Goal: Task Accomplishment & Management: Manage account settings

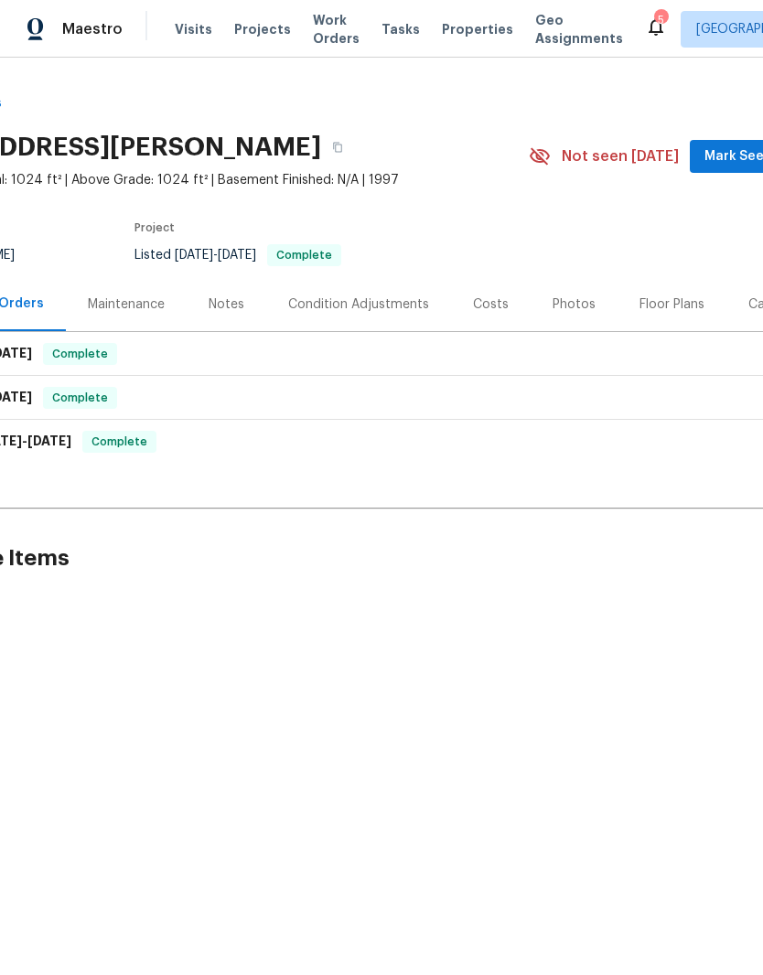
scroll to position [0, 149]
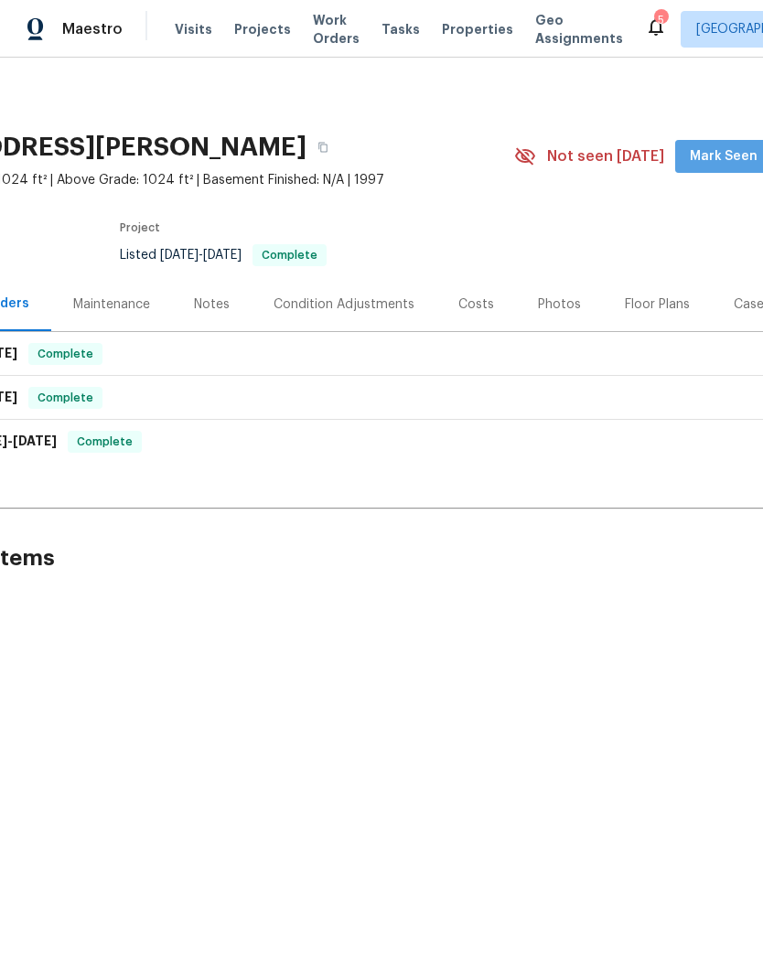
click at [733, 160] on span "Mark Seen" at bounding box center [724, 156] width 68 height 23
click at [708, 146] on span "Mark Seen" at bounding box center [724, 156] width 68 height 23
click at [730, 159] on span "Seen [DATE]" at bounding box center [728, 156] width 88 height 18
click at [223, 328] on div "Notes" at bounding box center [212, 304] width 80 height 54
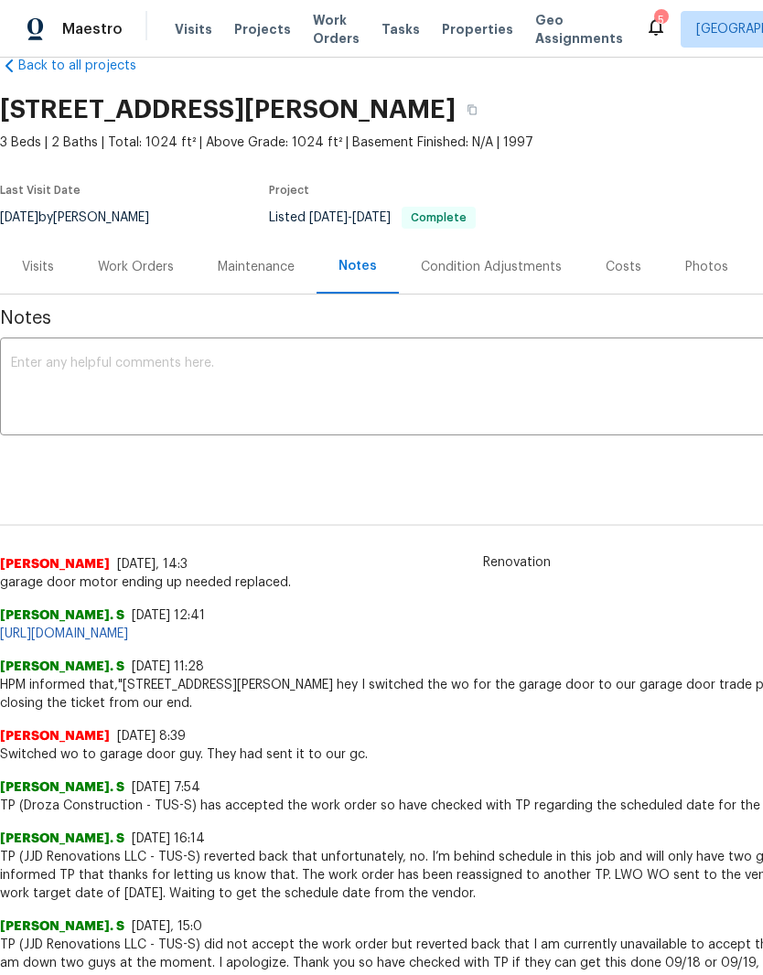
scroll to position [39, 0]
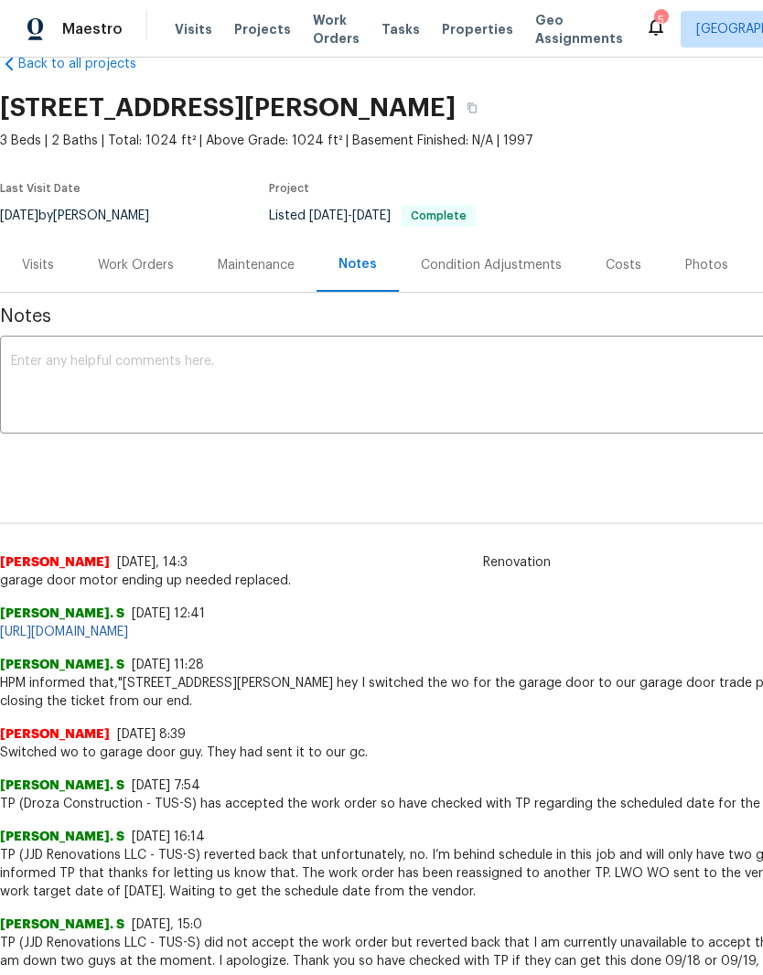
click at [304, 368] on textarea at bounding box center [517, 387] width 1012 height 64
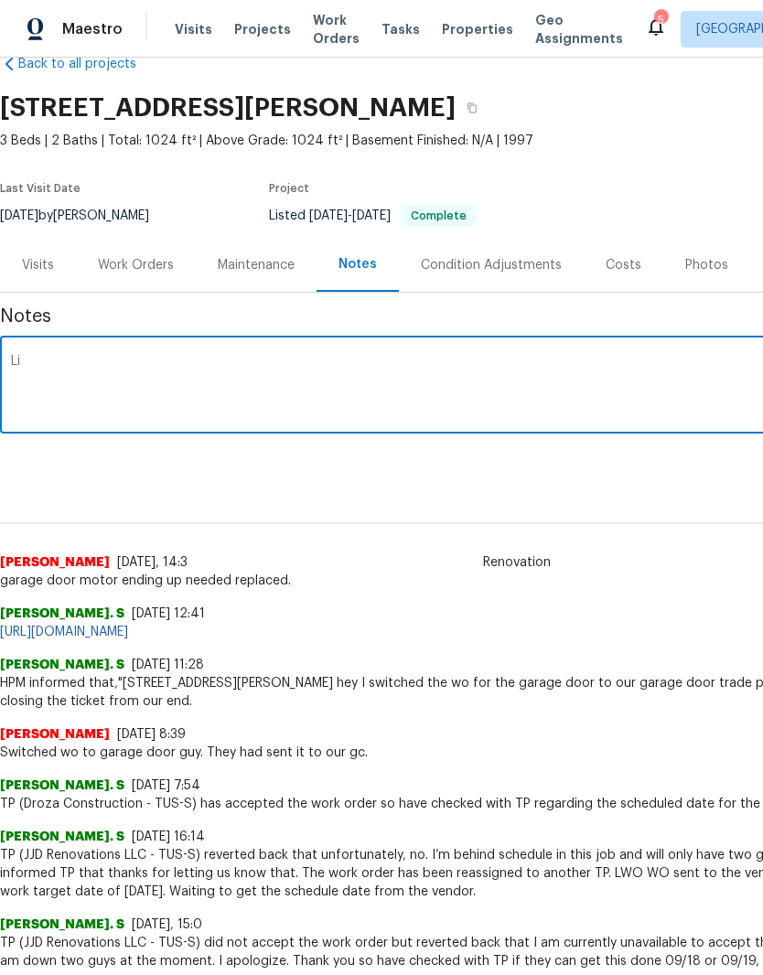
type textarea "L"
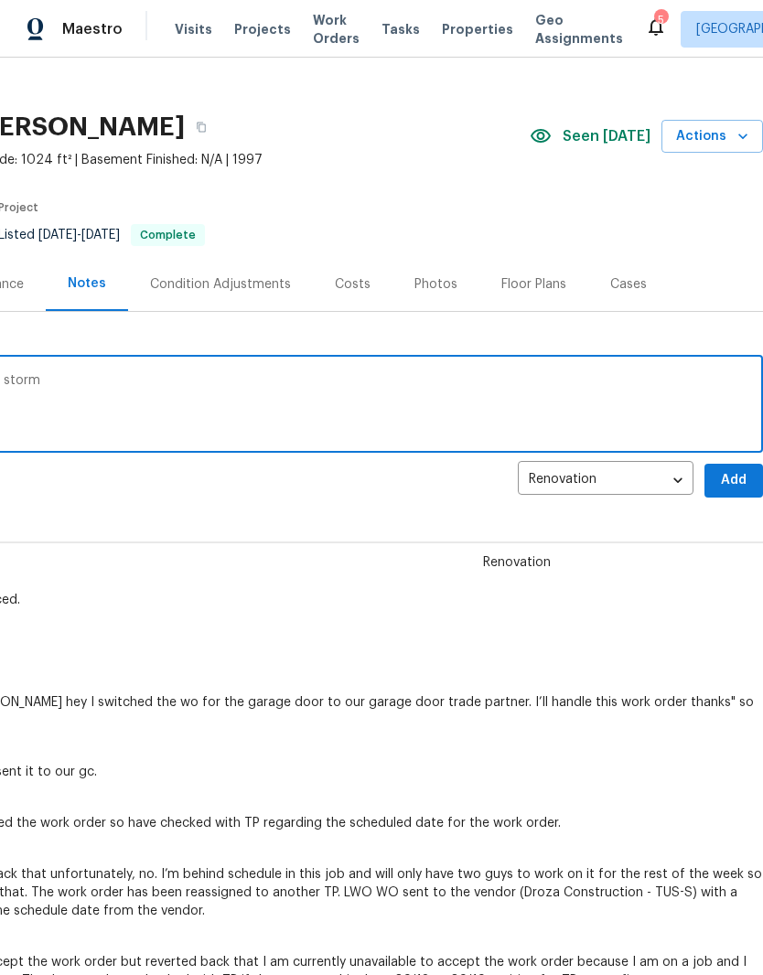
scroll to position [20, 271]
type textarea "Inventory clean completed. No issues after storm"
click at [742, 473] on span "Add" at bounding box center [733, 480] width 29 height 23
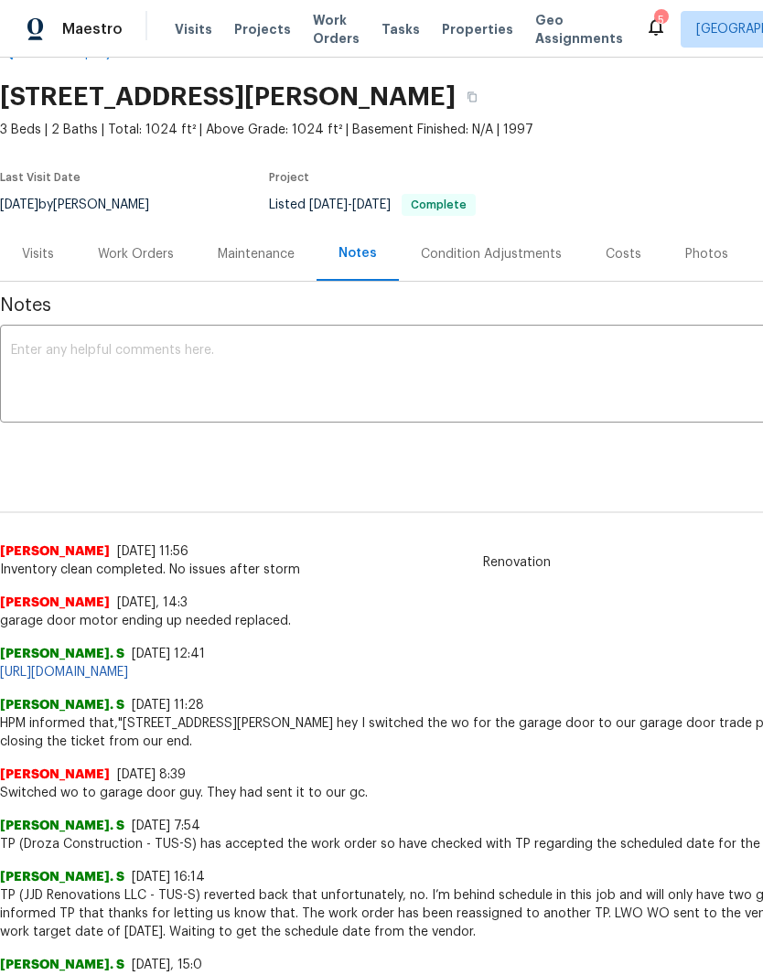
scroll to position [49, 0]
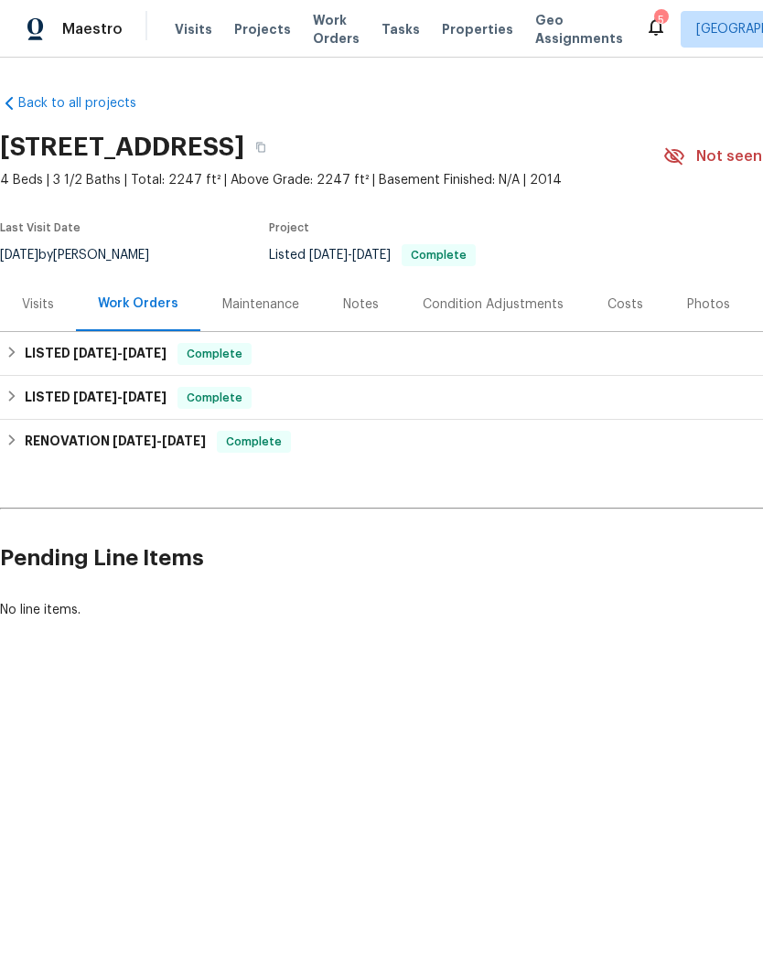
click at [684, 160] on icon at bounding box center [674, 155] width 20 height 17
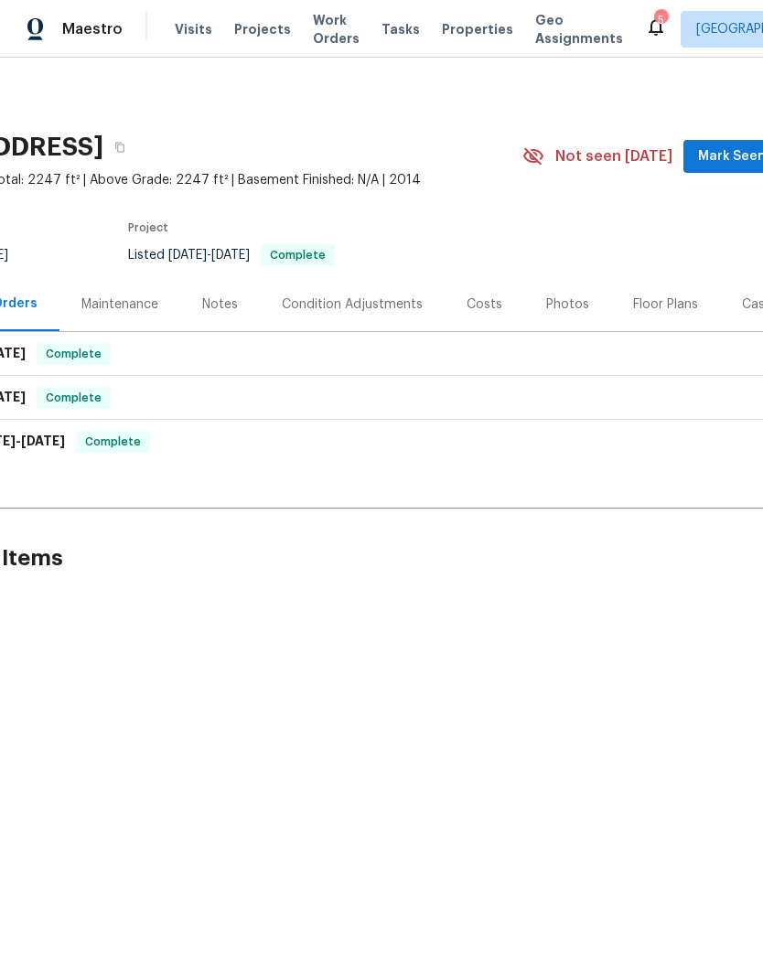
scroll to position [0, 151]
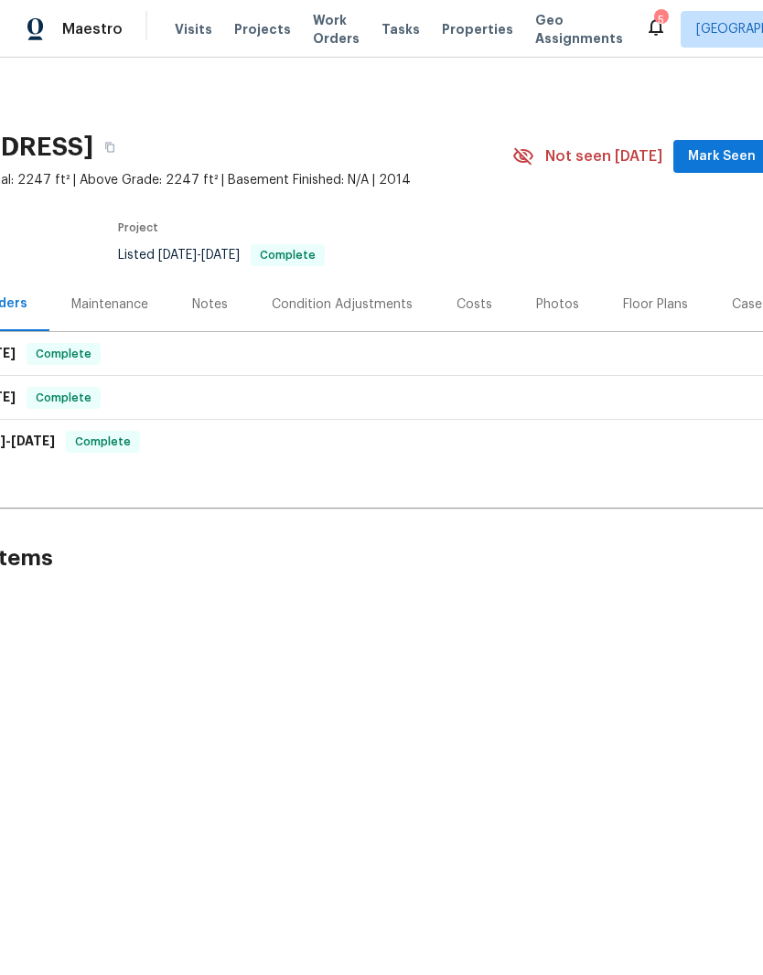
click at [728, 149] on span "Mark Seen" at bounding box center [722, 156] width 68 height 23
click at [198, 305] on div "Notes" at bounding box center [210, 304] width 36 height 18
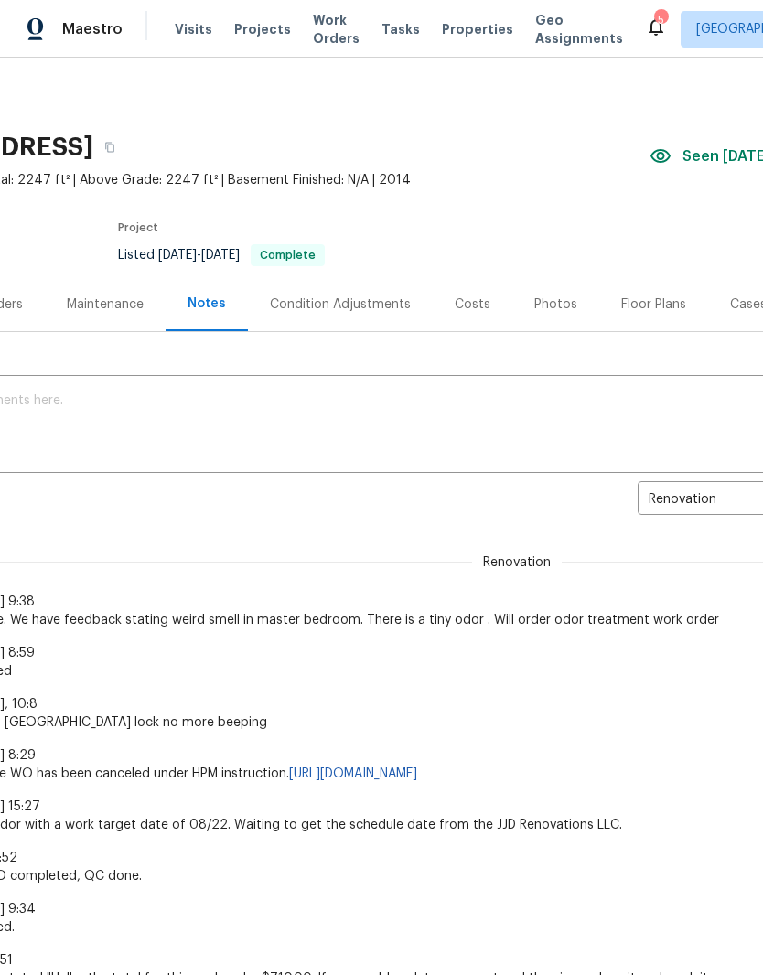
click at [403, 410] on textarea at bounding box center [366, 426] width 1012 height 64
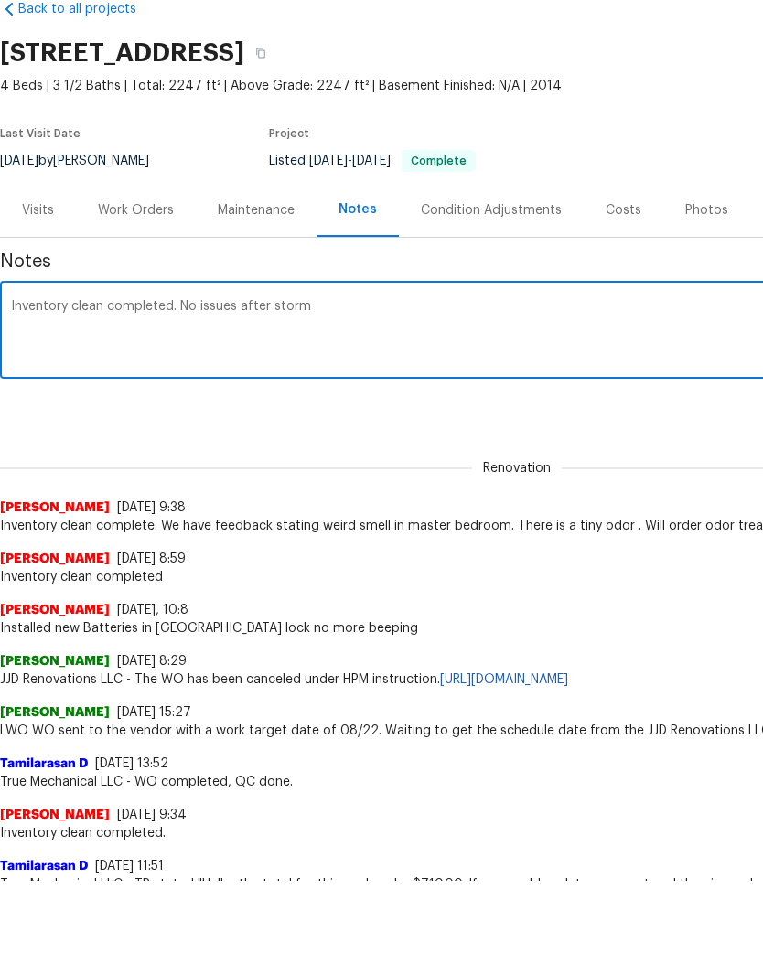
type textarea "Inventory clean completed. No issues after storm"
click at [632, 680] on div "Steven Long 8/21/25, 10:8 Installed new Batteries in Yale lock no more beeping" at bounding box center [516, 705] width 1033 height 51
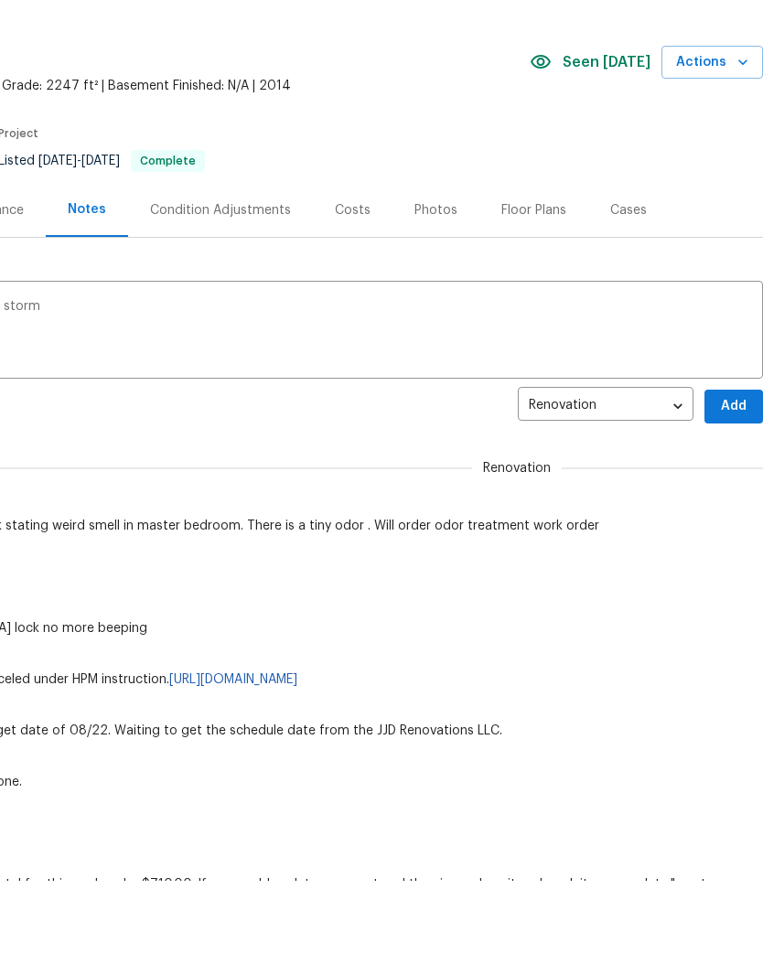
scroll to position [0, 271]
click at [733, 391] on button "Add" at bounding box center [733, 407] width 59 height 34
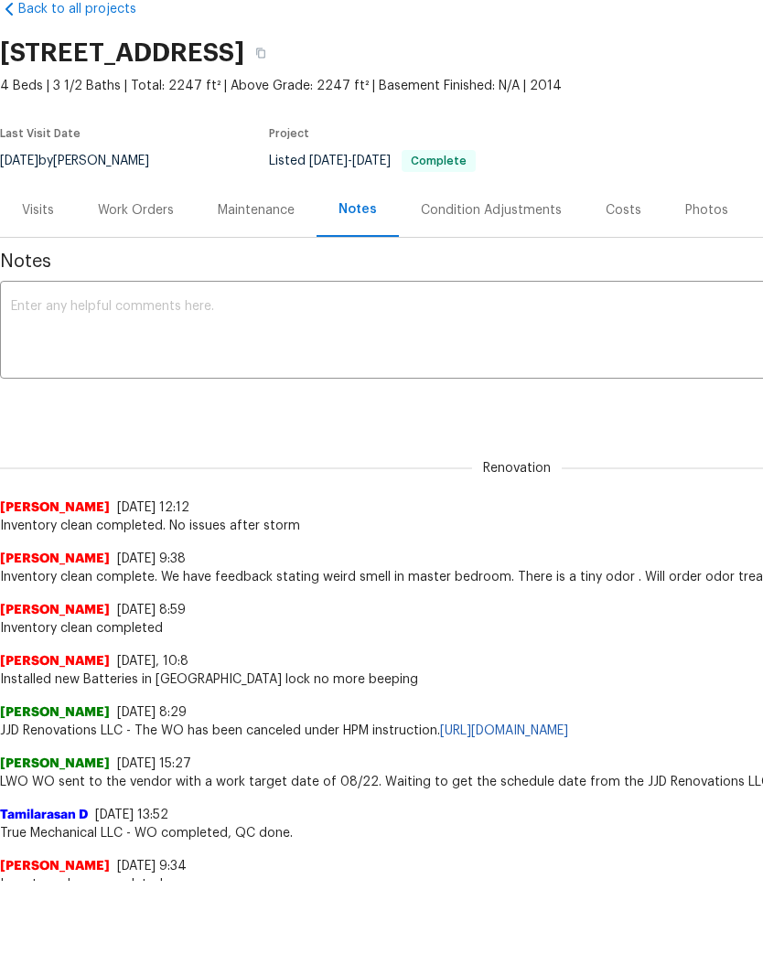
scroll to position [0, 0]
